Goal: Transaction & Acquisition: Purchase product/service

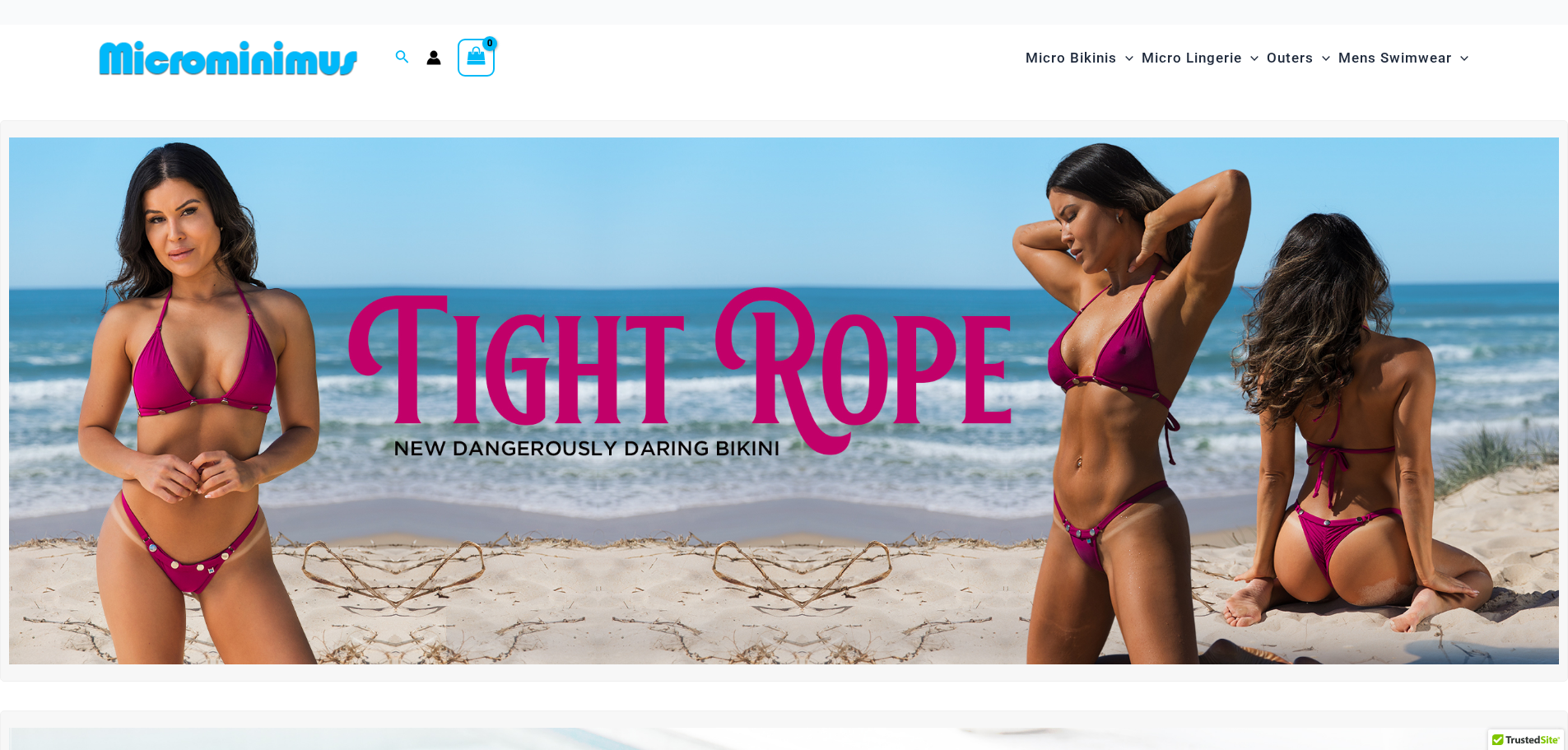
click at [699, 383] on img at bounding box center [784, 401] width 1551 height 526
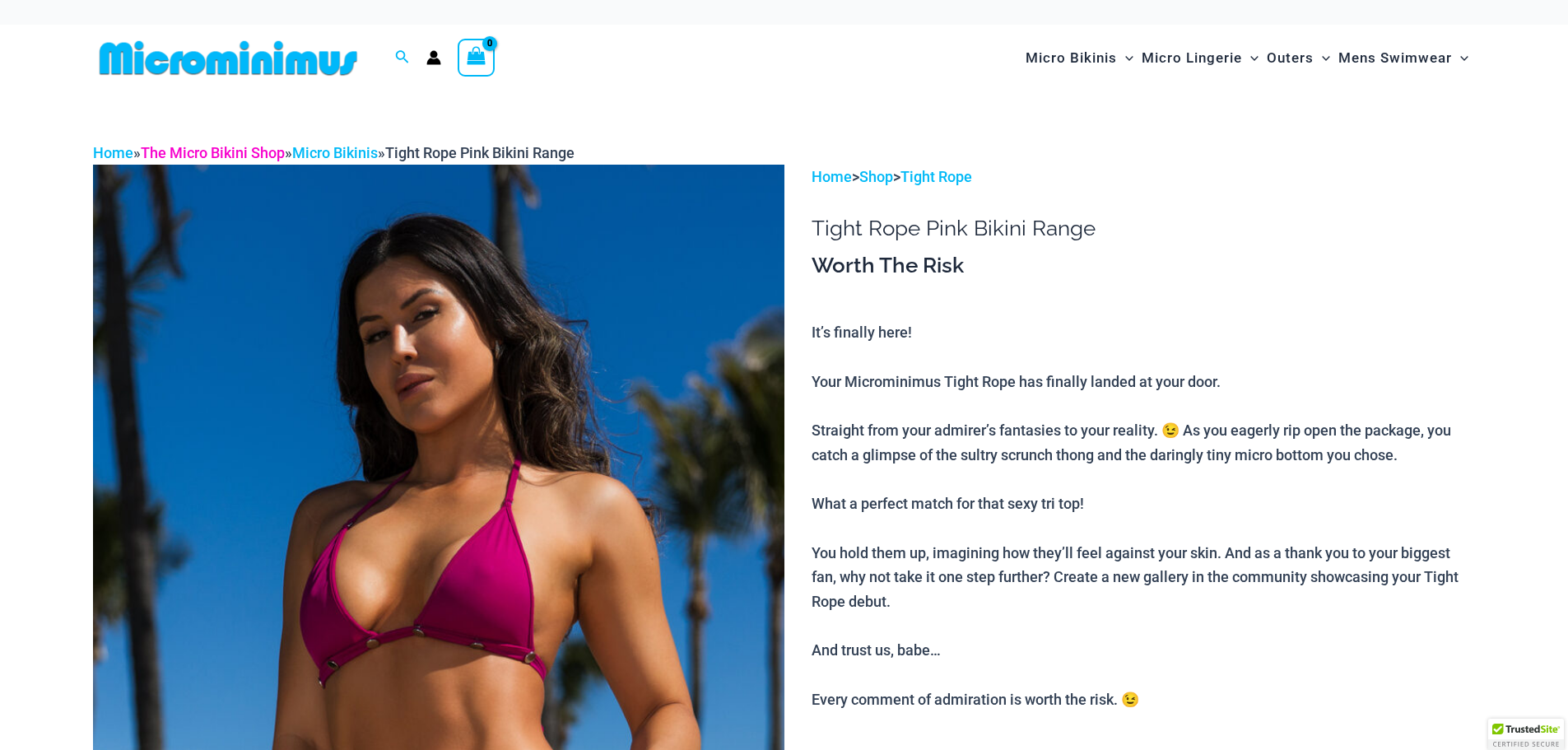
click at [237, 157] on link "The Micro Bikini Shop" at bounding box center [213, 152] width 144 height 17
